Goal: Task Accomplishment & Management: Manage account settings

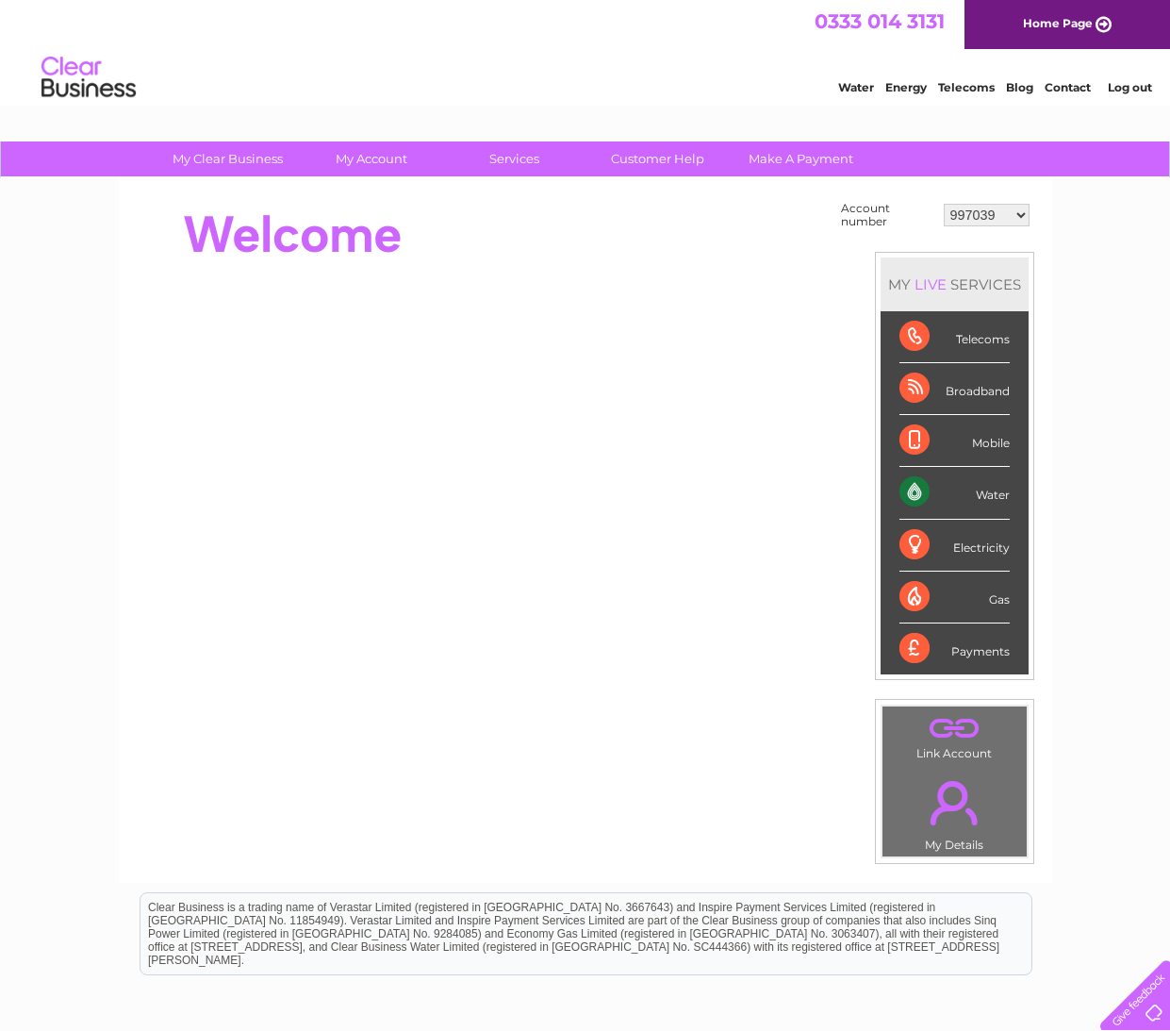
click at [1147, 226] on div "My Clear Business Login Details My Details My Preferences Link Account My Accou…" at bounding box center [585, 673] width 1170 height 1064
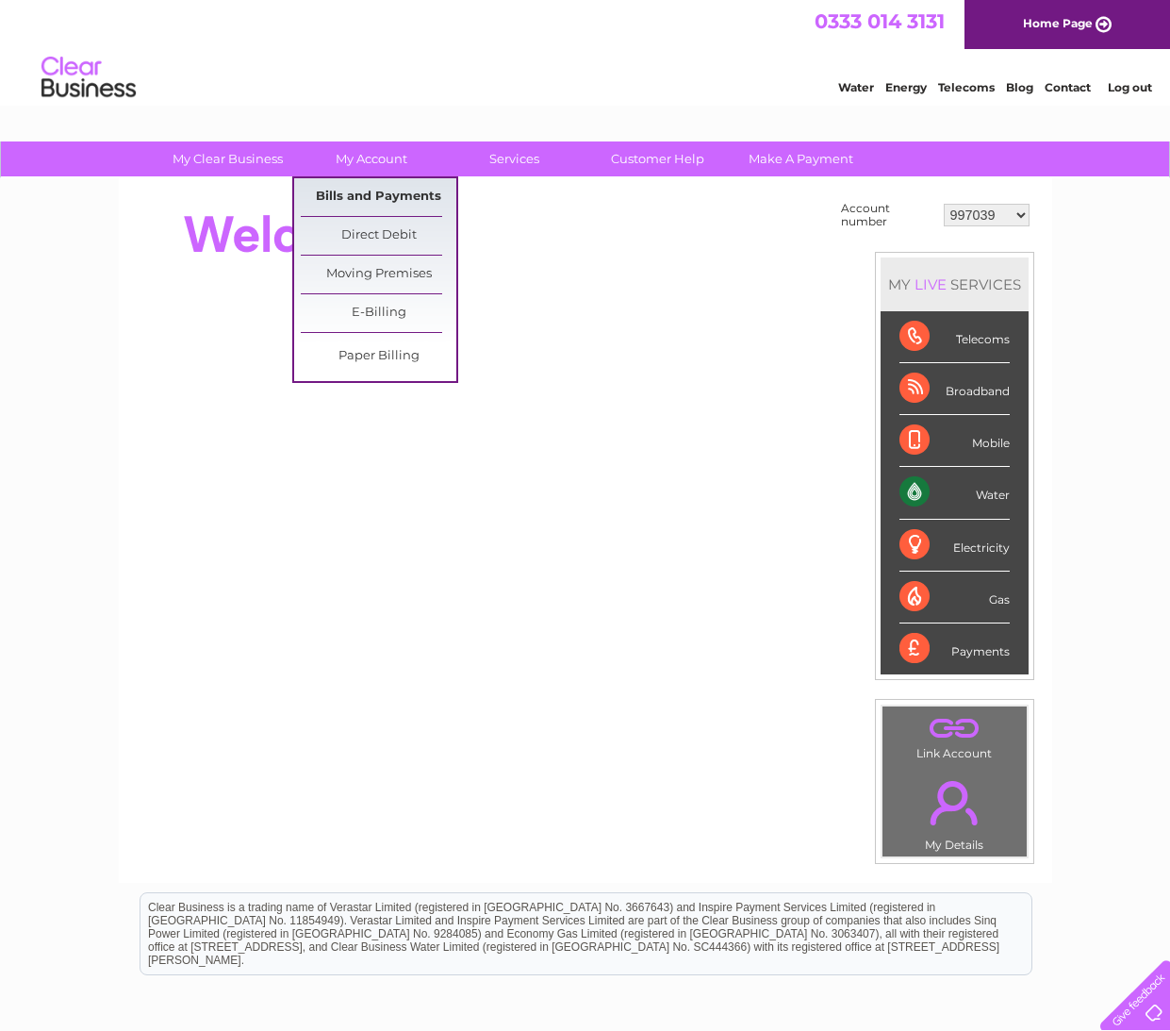
click at [404, 194] on link "Bills and Payments" at bounding box center [379, 197] width 156 height 38
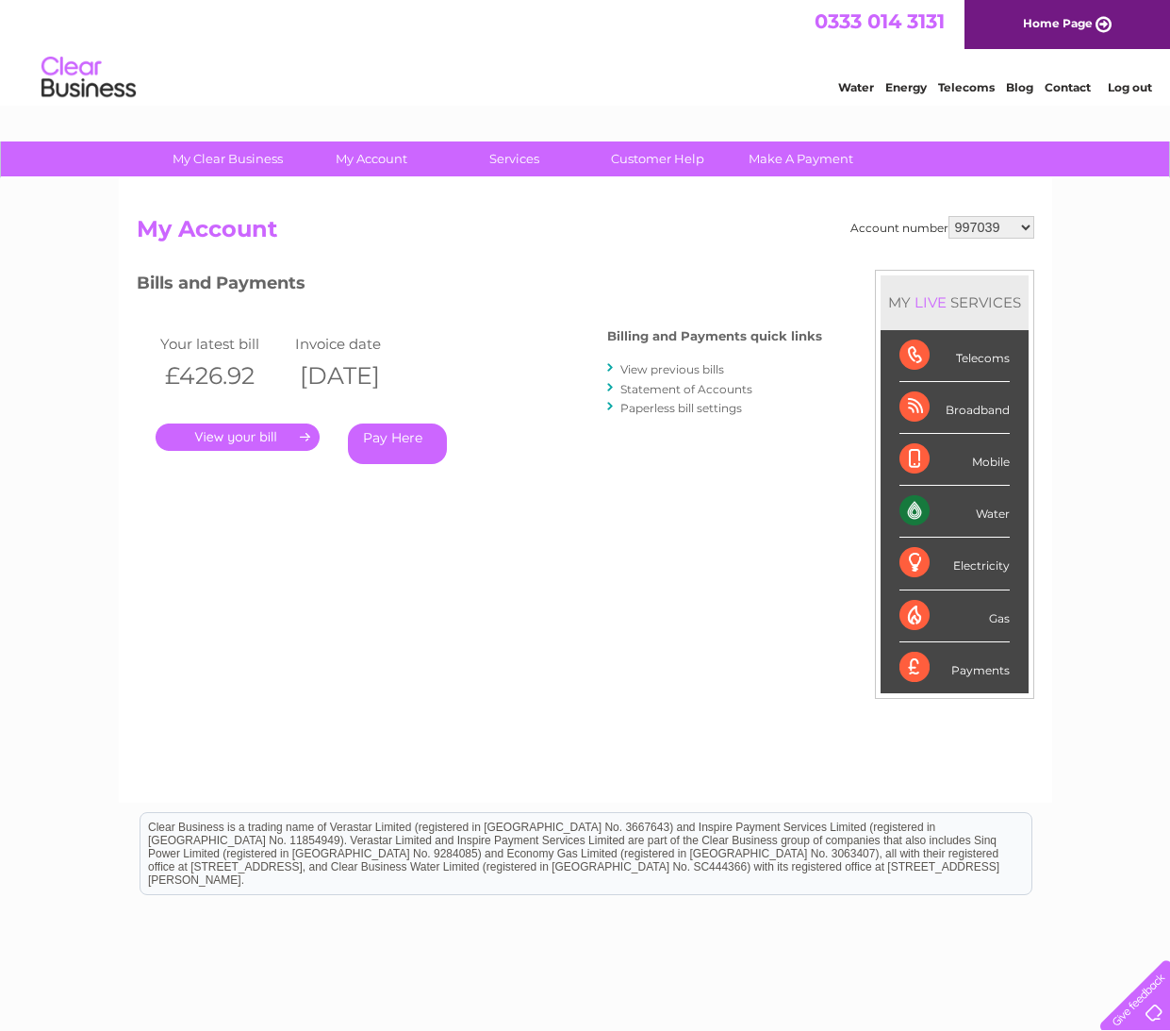
click at [262, 436] on link "." at bounding box center [238, 436] width 164 height 27
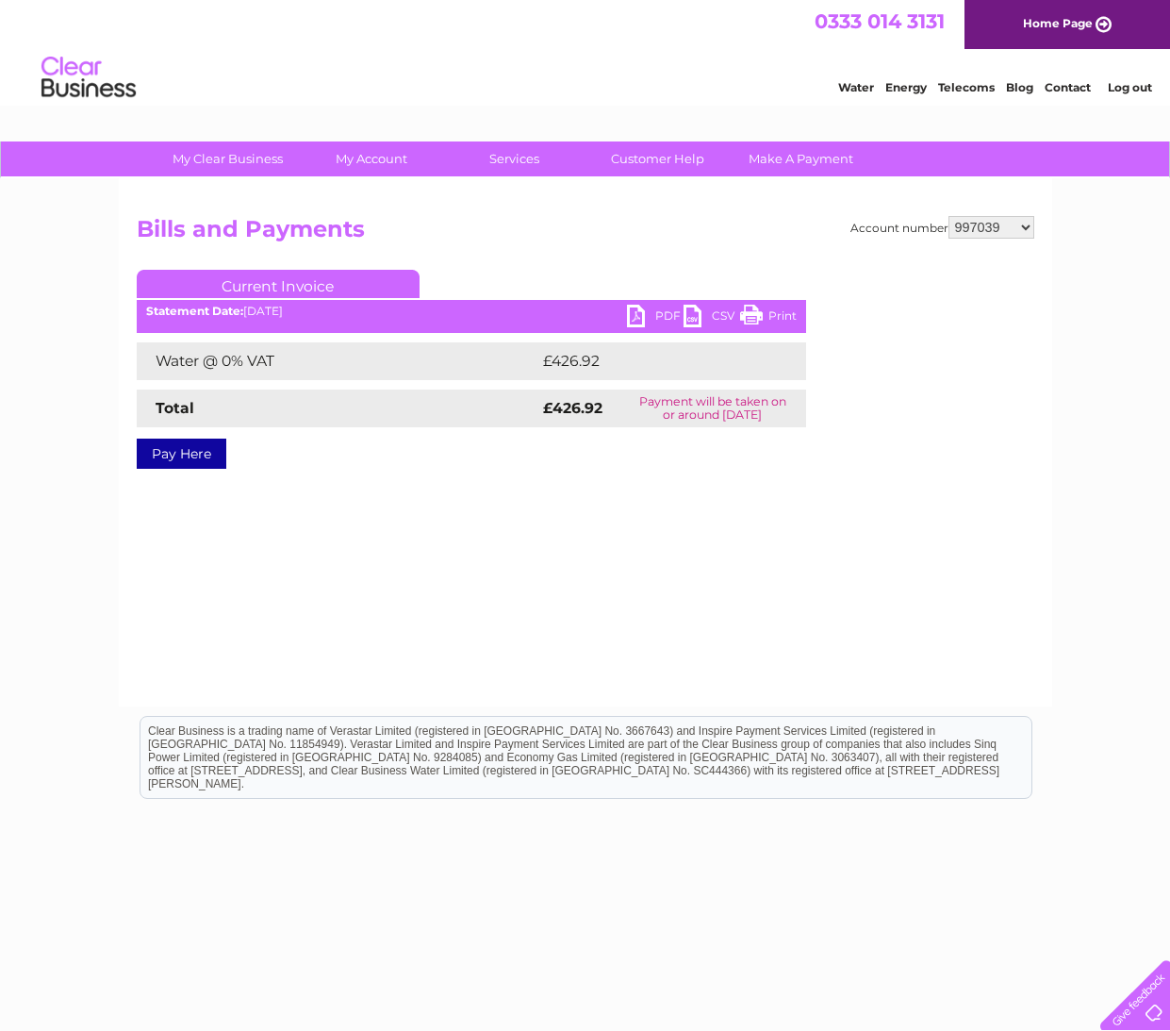
click at [645, 311] on link "PDF" at bounding box center [655, 318] width 57 height 27
